Goal: Task Accomplishment & Management: Complete application form

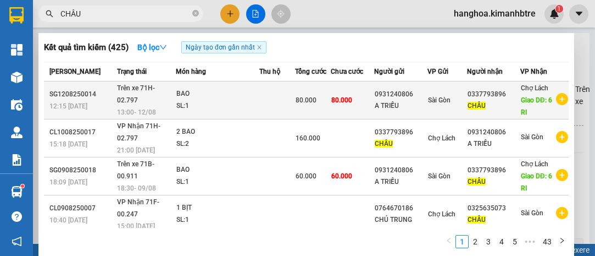
type input "CHÂU"
drag, startPoint x: 500, startPoint y: 92, endPoint x: 462, endPoint y: 97, distance: 37.8
click at [468, 97] on div "0337793896" at bounding box center [494, 95] width 52 height 12
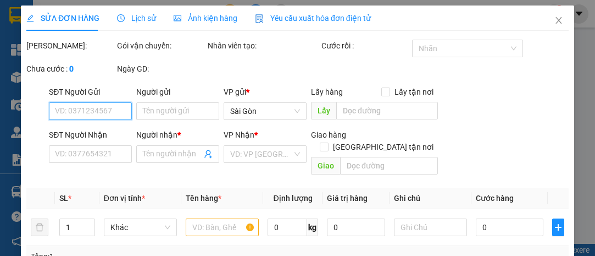
type input "0931240806"
type input "A TRIỀU"
type input "0337793896"
type input "CHÂU"
type input "6 RI"
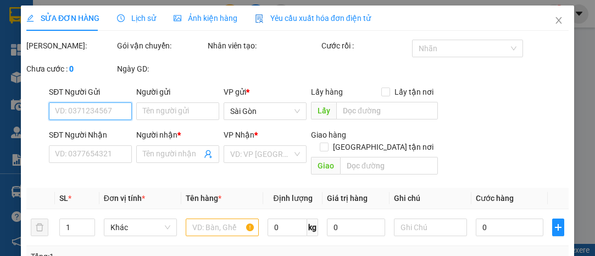
type input "80.000"
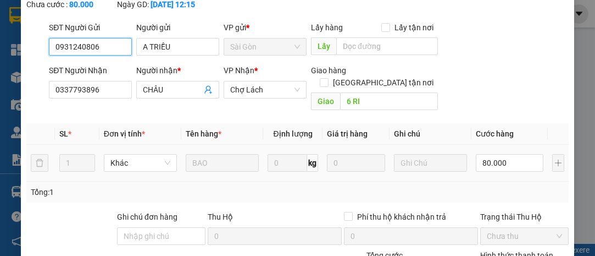
scroll to position [191, 0]
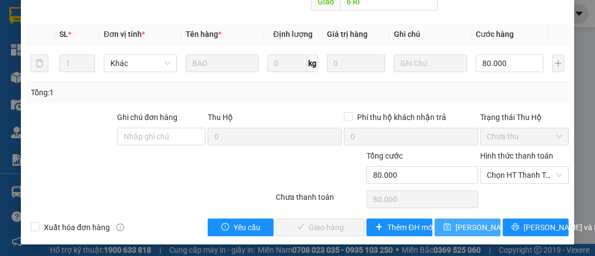
click at [466, 222] on span "[PERSON_NAME] thay đổi" at bounding box center [500, 227] width 88 height 12
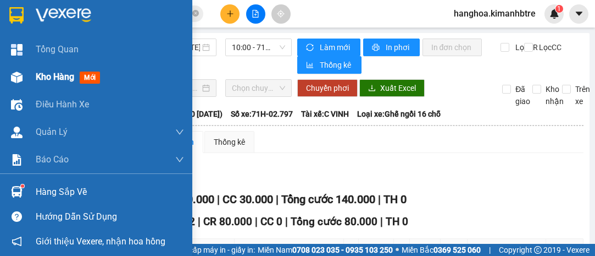
click at [49, 70] on div "Kho hàng mới" at bounding box center [70, 77] width 69 height 14
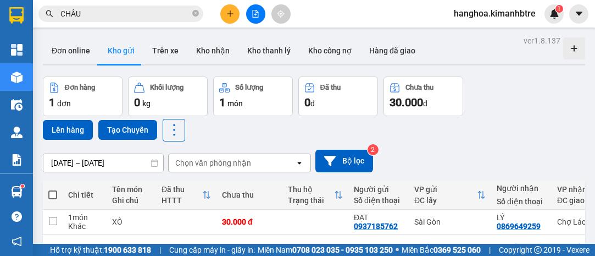
click at [154, 20] on span "CHÂU" at bounding box center [120, 13] width 165 height 16
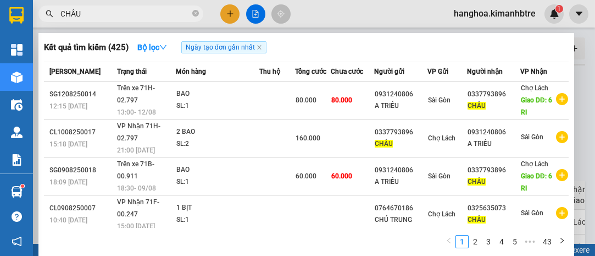
click at [157, 14] on input "CHÂU" at bounding box center [125, 14] width 130 height 12
click at [193, 16] on icon "close-circle" at bounding box center [195, 13] width 7 height 7
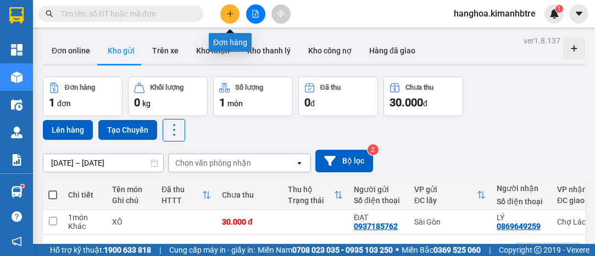
click at [229, 14] on icon "plus" at bounding box center [230, 14] width 8 height 8
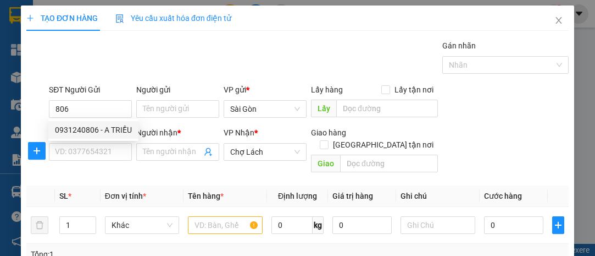
click at [110, 119] on div "0931240806 0931240806 - A TRIỀU" at bounding box center [93, 130] width 90 height 22
click at [110, 125] on form "SĐT Người Gửi 806 Người gửi Tên người gửi VP gửi * [PERSON_NAME] Lấy hàng Lấy t…" at bounding box center [297, 130] width 543 height 93
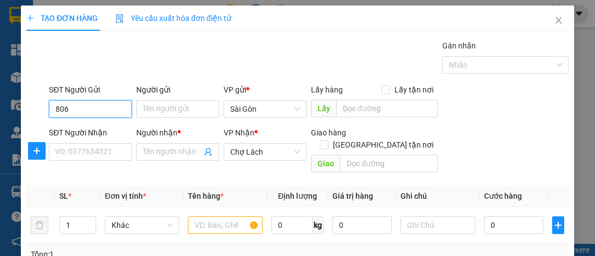
click at [109, 102] on input "806" at bounding box center [90, 109] width 83 height 18
click at [107, 128] on div "0931240806 - A TRIỀU" at bounding box center [93, 130] width 77 height 12
type input "0931240806"
type input "A TRIỀU"
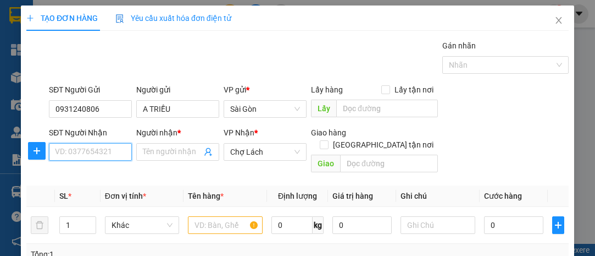
click at [106, 149] on input "SĐT Người Nhận" at bounding box center [90, 152] width 83 height 18
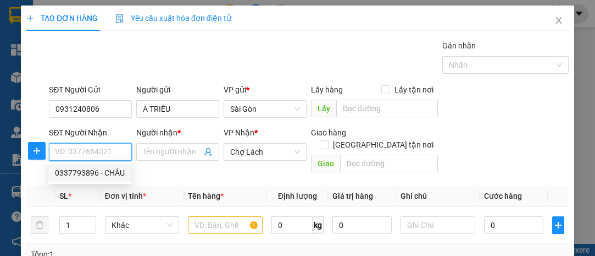
click at [107, 173] on div "0337793896 - CHÂU" at bounding box center [90, 173] width 70 height 12
type input "0337793896"
type input "CHÂU"
type input "6 RI"
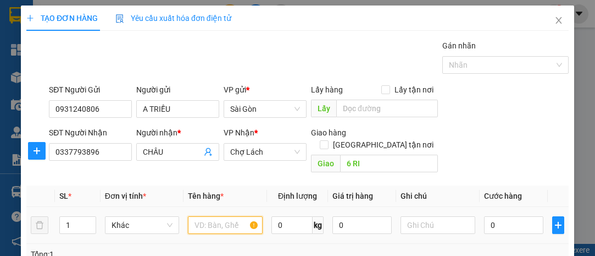
click at [211, 216] on input "text" at bounding box center [225, 225] width 75 height 18
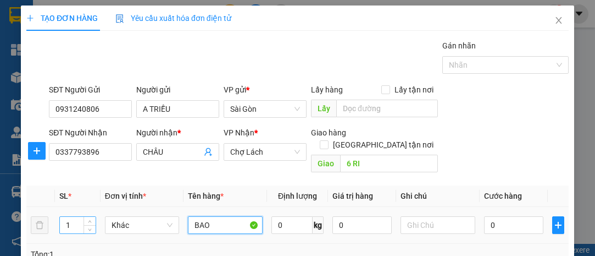
type input "BAO"
click at [73, 217] on input "1" at bounding box center [78, 225] width 36 height 16
type input "2"
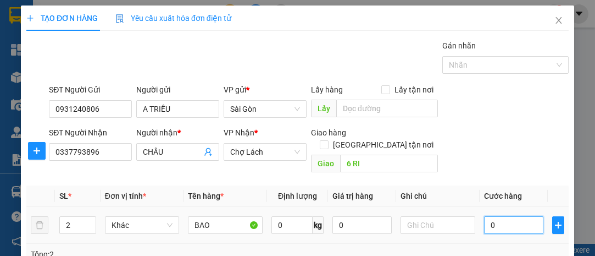
click at [496, 216] on input "0" at bounding box center [513, 225] width 59 height 18
type input "1"
type input "16"
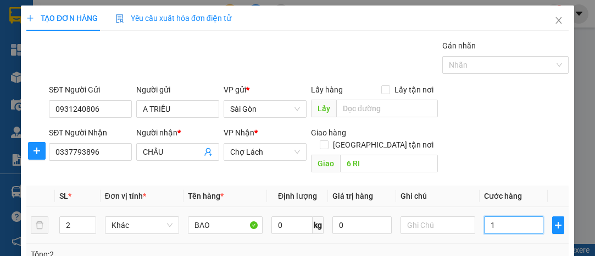
type input "16"
type input "160"
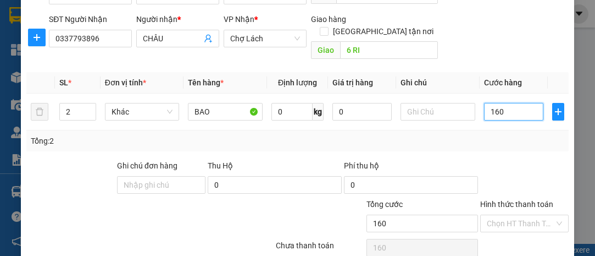
scroll to position [149, 0]
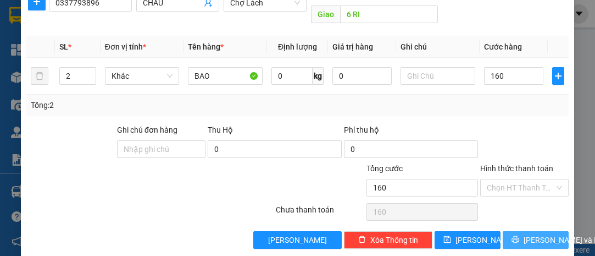
type input "160.000"
click at [518, 231] on button "[PERSON_NAME] và In" at bounding box center [536, 240] width 66 height 18
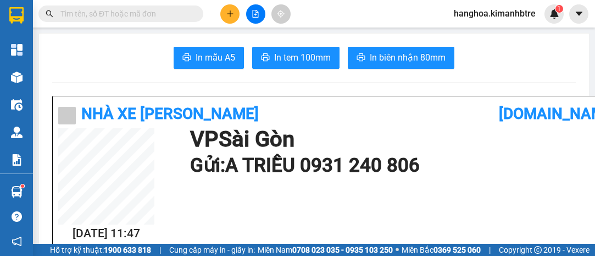
drag, startPoint x: 518, startPoint y: 222, endPoint x: 525, endPoint y: 232, distance: 12.4
click at [522, 227] on div "[DATE] 11:47 VP [PERSON_NAME]: A TRIỀU 0931 240 806" at bounding box center [333, 185] width 551 height 114
click at [527, 235] on div "[DATE] 11:47 VP [PERSON_NAME]: A TRIỀU 0931 240 806" at bounding box center [333, 185] width 551 height 114
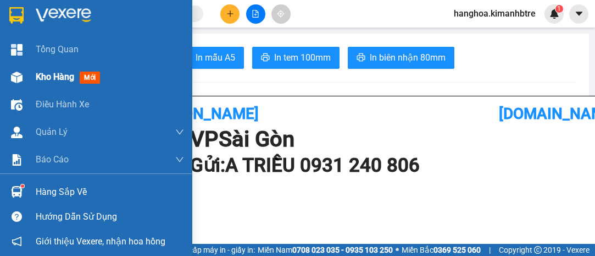
click at [52, 77] on span "Kho hàng" at bounding box center [55, 76] width 38 height 10
